Goal: Information Seeking & Learning: Check status

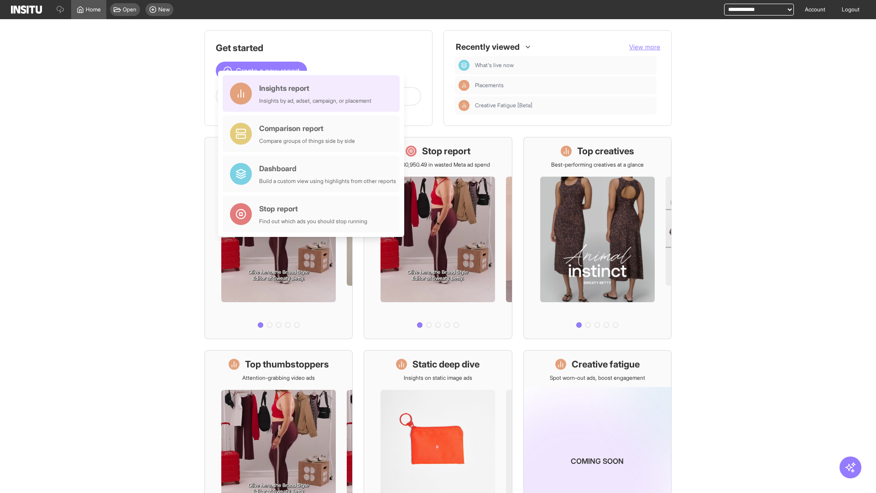
click at [313, 94] on div "Insights report Insights by ad, adset, campaign, or placement" at bounding box center [315, 94] width 112 height 22
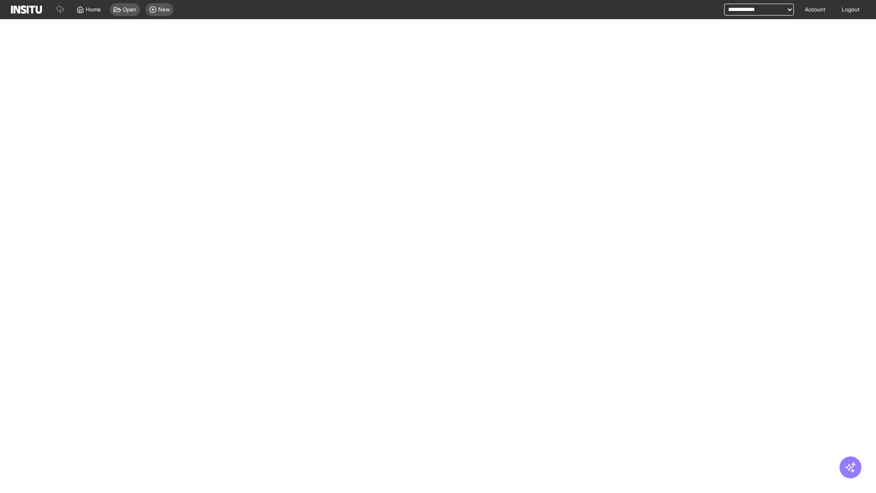
select select "**"
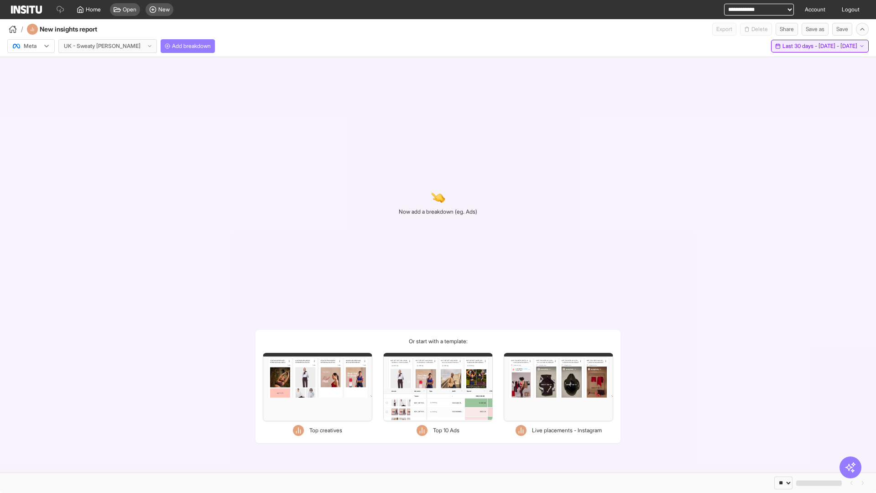
click at [801, 46] on span "Last 30 days - [DATE] - [DATE]" at bounding box center [819, 45] width 75 height 7
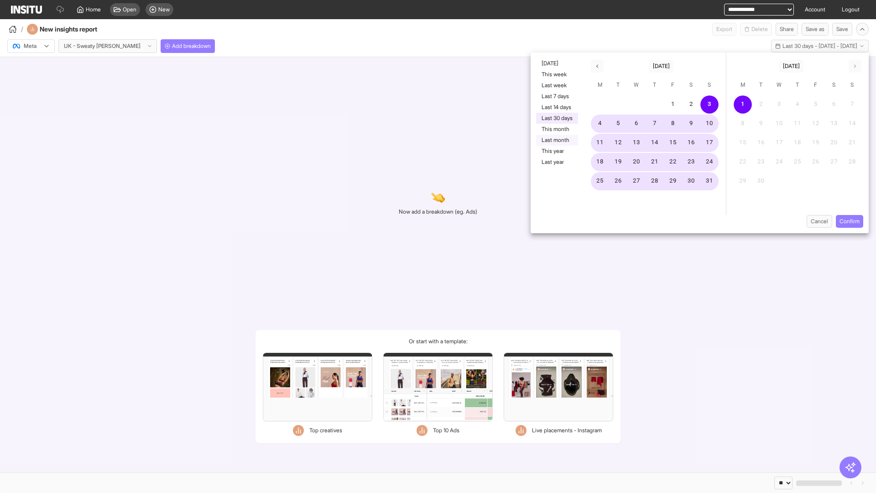
click at [556, 140] on button "Last month" at bounding box center [557, 140] width 42 height 11
